Goal: Task Accomplishment & Management: Use online tool/utility

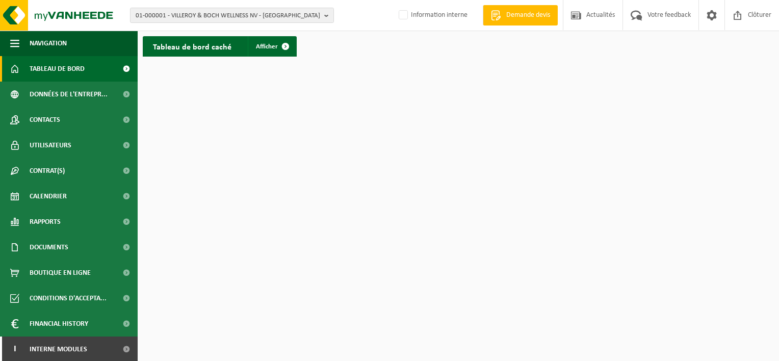
click at [88, 69] on link "Tableau de bord" at bounding box center [69, 68] width 138 height 25
click at [276, 48] on span at bounding box center [285, 46] width 20 height 20
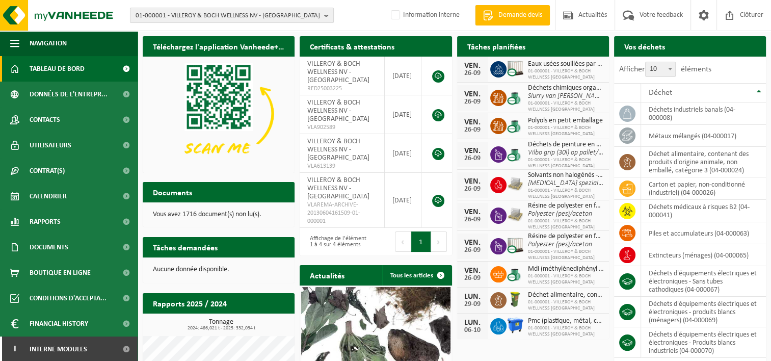
click at [179, 18] on span "01-000001 - VILLEROY & BOCH WELLNESS NV - ROESELARE" at bounding box center [228, 15] width 185 height 15
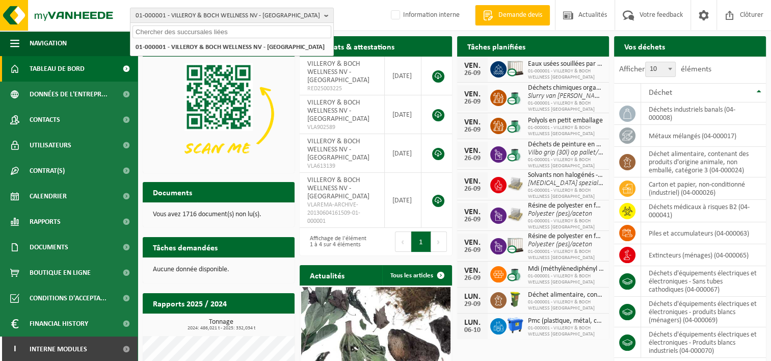
click at [165, 33] on input "text" at bounding box center [232, 31] width 199 height 13
type input "01-092463"
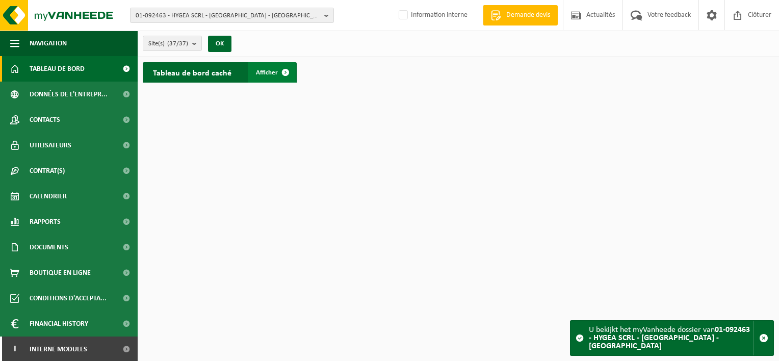
click at [283, 70] on span at bounding box center [285, 72] width 20 height 20
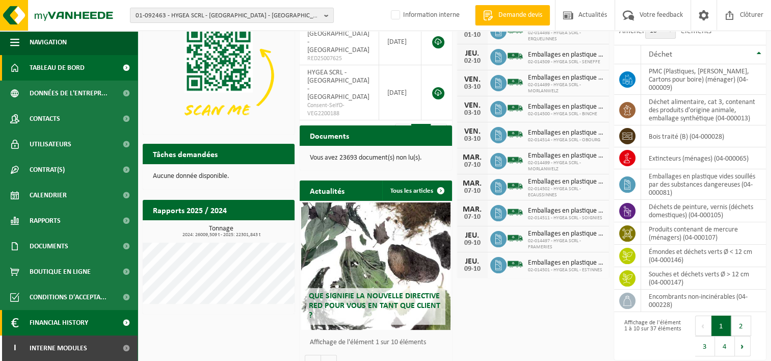
scroll to position [83, 0]
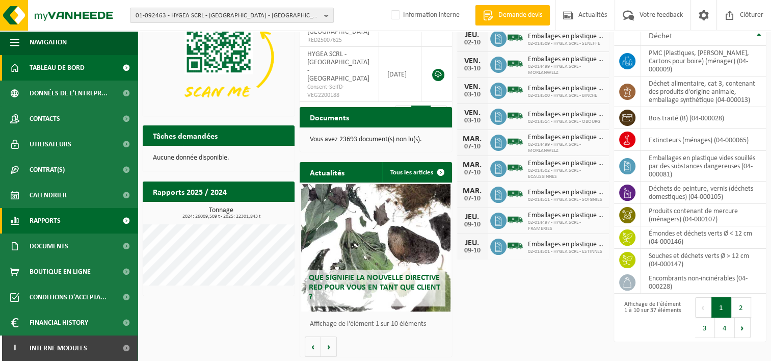
click at [119, 218] on span at bounding box center [126, 220] width 23 height 25
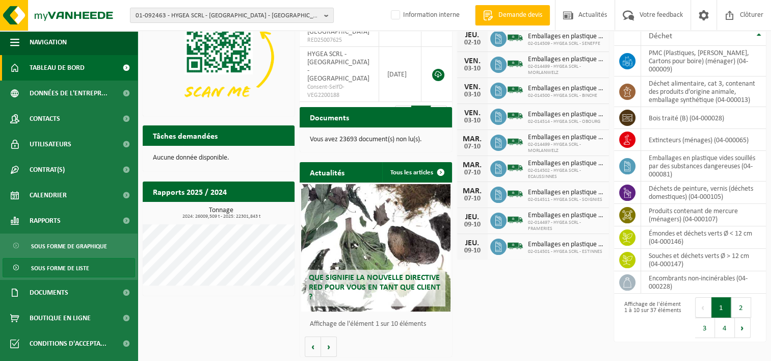
click at [92, 267] on link "Sous forme de liste" at bounding box center [69, 267] width 133 height 19
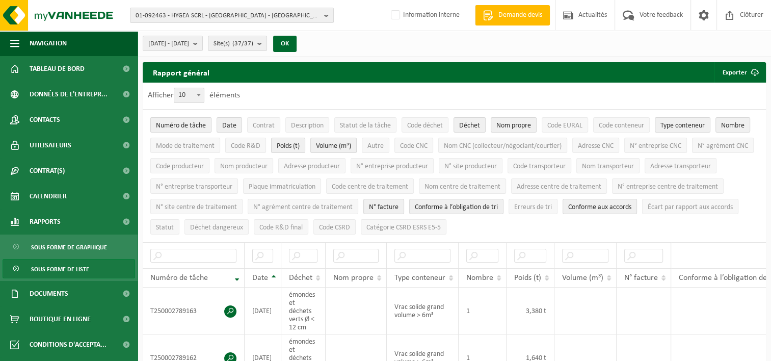
click at [201, 125] on span "Numéro de tâche" at bounding box center [181, 126] width 50 height 8
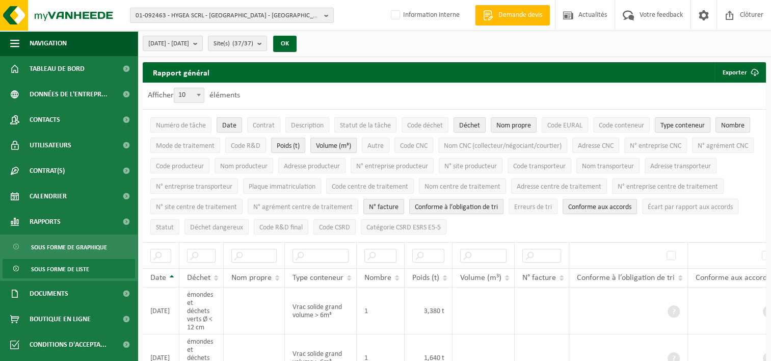
click at [683, 122] on span "Type conteneur" at bounding box center [683, 126] width 44 height 8
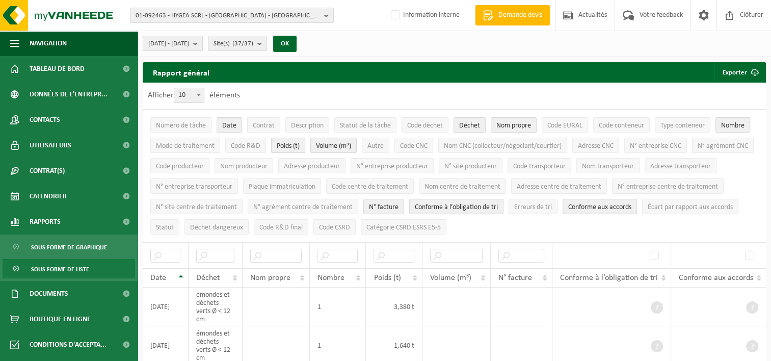
click at [733, 122] on span "Nombre" at bounding box center [732, 126] width 23 height 8
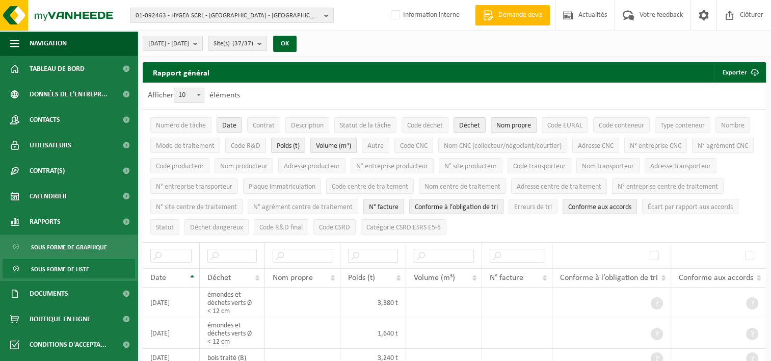
click at [399, 206] on span "N° facture" at bounding box center [384, 207] width 30 height 8
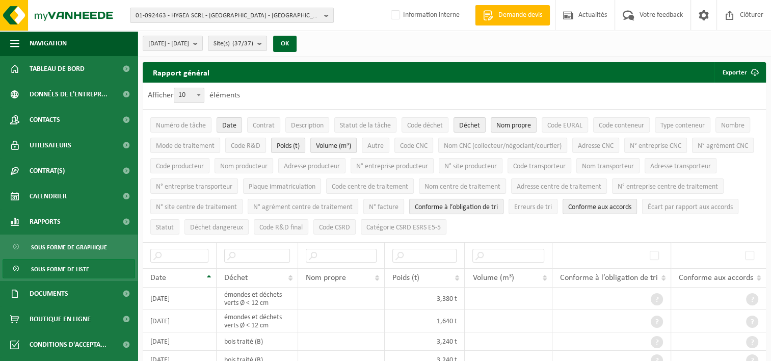
click at [498, 206] on span "Conforme à l’obligation de tri" at bounding box center [456, 207] width 83 height 8
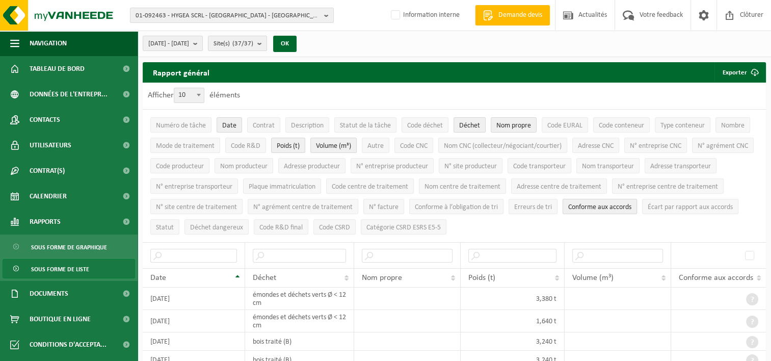
click at [632, 204] on span "Conforme aux accords" at bounding box center [599, 207] width 63 height 8
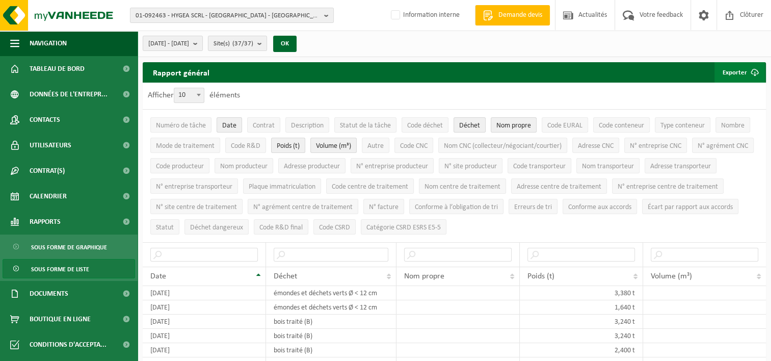
click at [734, 73] on button "Exporter" at bounding box center [740, 72] width 50 height 20
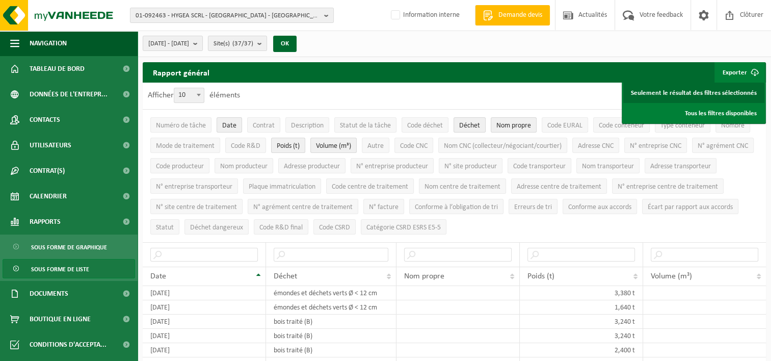
click at [732, 91] on link "Seulement le résultat des filtres sélectionnés" at bounding box center [693, 93] width 141 height 20
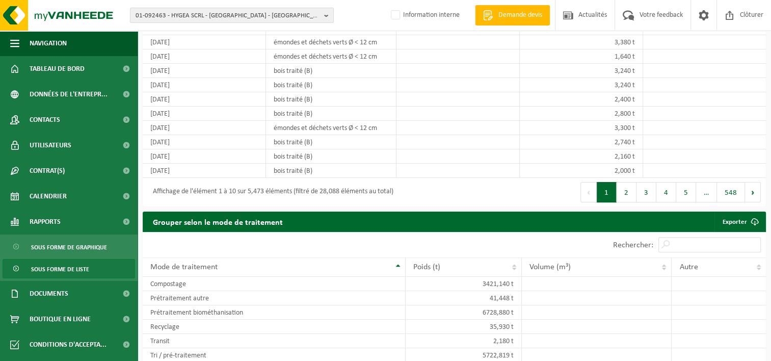
scroll to position [51, 0]
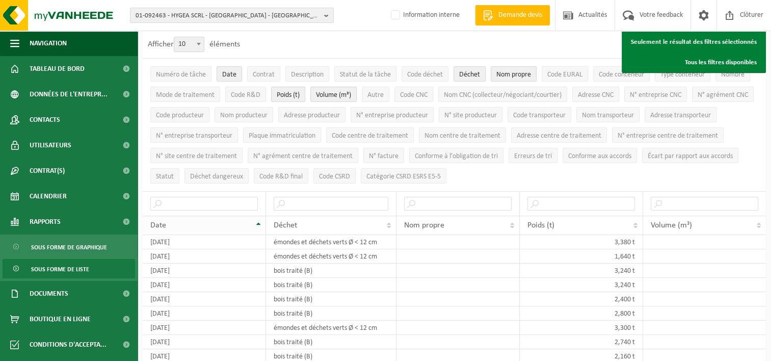
click at [258, 219] on th "Date" at bounding box center [204, 225] width 123 height 19
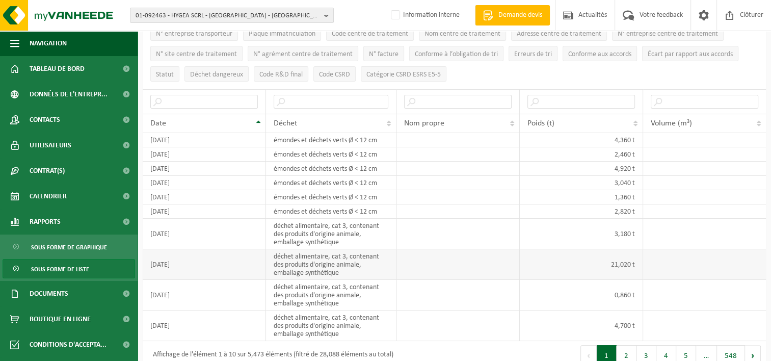
scroll to position [0, 0]
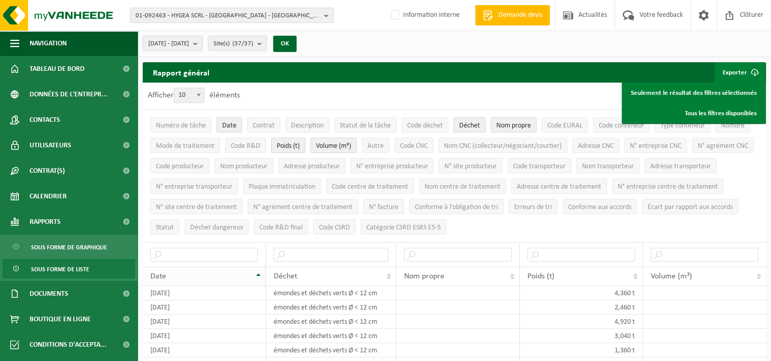
click at [257, 271] on th "Date" at bounding box center [204, 276] width 123 height 19
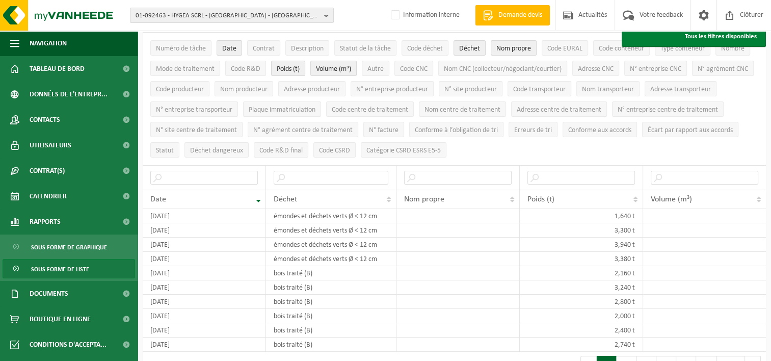
scroll to position [51, 0]
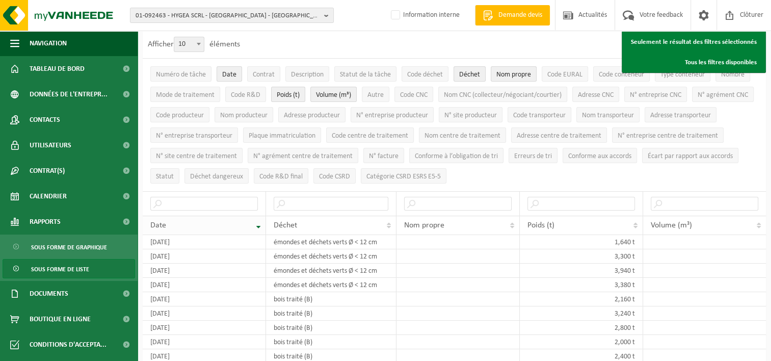
click at [160, 221] on span "Date" at bounding box center [158, 225] width 16 height 8
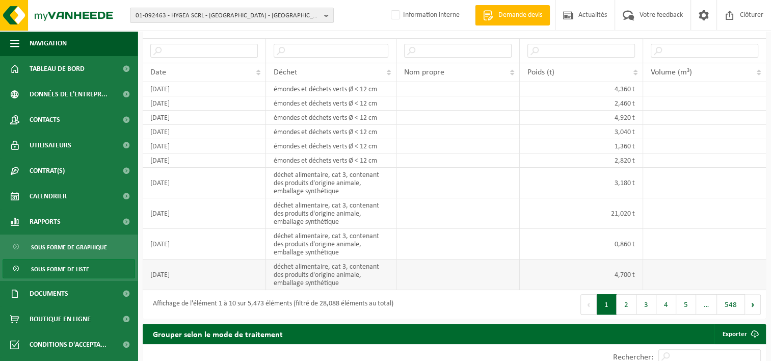
scroll to position [102, 0]
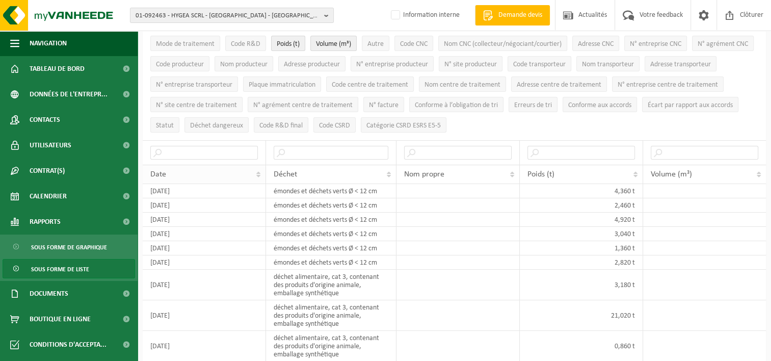
click at [259, 173] on th "Date" at bounding box center [204, 174] width 123 height 19
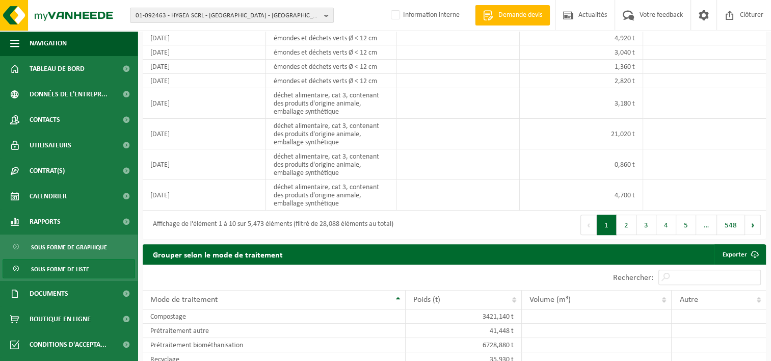
scroll to position [306, 0]
